Goal: Information Seeking & Learning: Learn about a topic

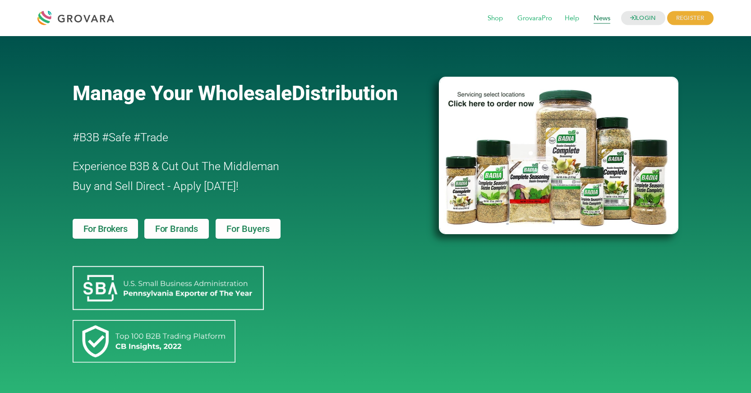
click at [598, 18] on span "News" at bounding box center [601, 18] width 29 height 17
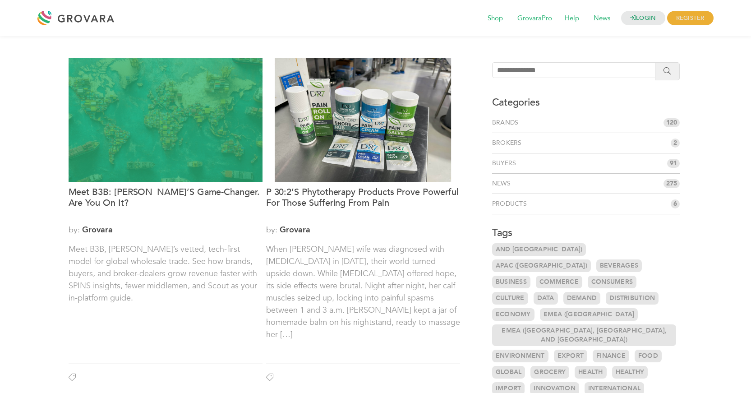
click at [183, 157] on div at bounding box center [166, 120] width 194 height 124
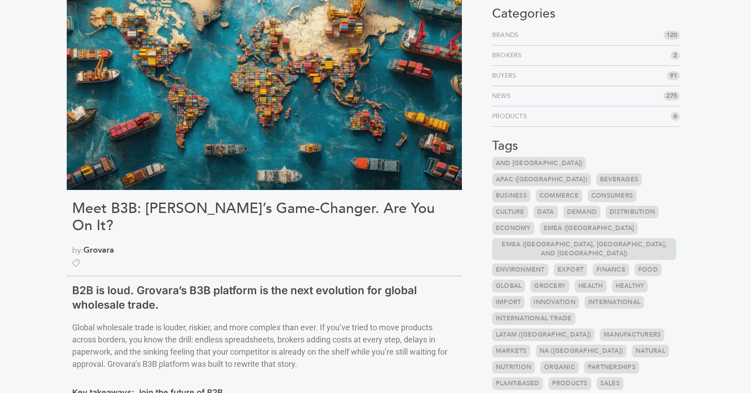
scroll to position [2984, 0]
